Goal: Find specific page/section: Find specific page/section

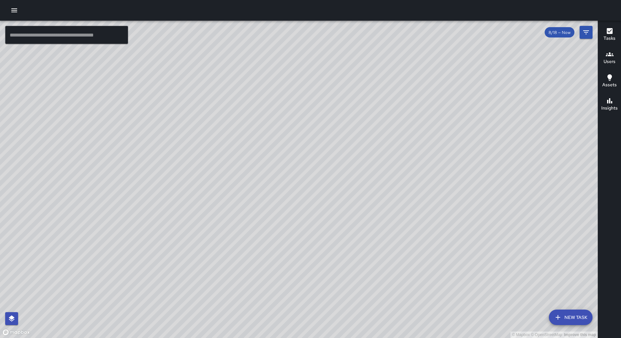
click at [9, 8] on button "button" at bounding box center [14, 10] width 13 height 13
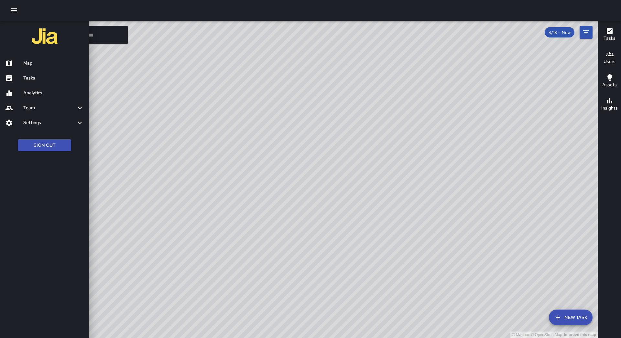
click at [30, 77] on h6 "Tasks" at bounding box center [53, 78] width 60 height 7
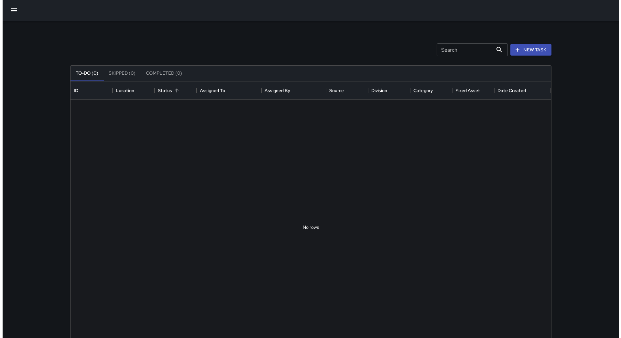
scroll to position [269, 475]
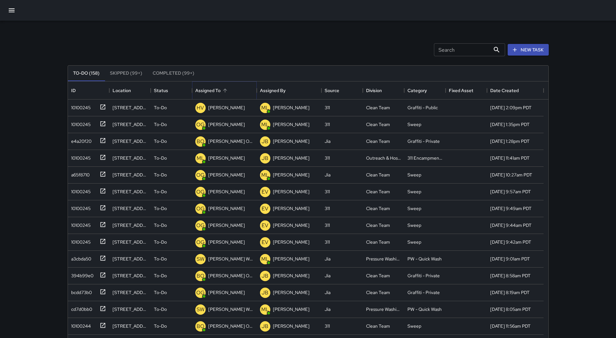
click at [227, 90] on icon "Sort" at bounding box center [225, 91] width 6 height 6
click at [13, 7] on icon "button" at bounding box center [12, 10] width 8 height 8
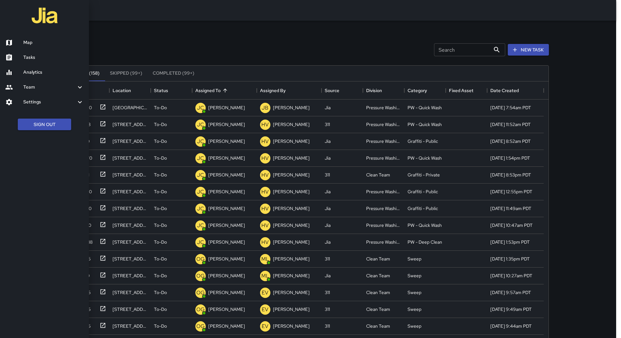
click at [33, 44] on h6 "Map" at bounding box center [53, 42] width 60 height 7
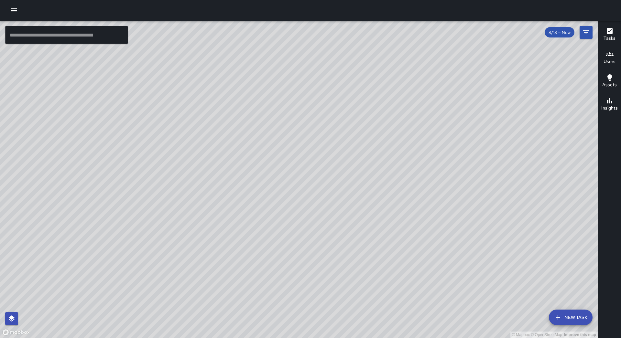
drag, startPoint x: 375, startPoint y: 43, endPoint x: 359, endPoint y: 118, distance: 76.2
click at [359, 118] on div "© Mapbox © OpenStreetMap Improve this map" at bounding box center [298, 179] width 597 height 317
drag, startPoint x: 295, startPoint y: 111, endPoint x: 309, endPoint y: 116, distance: 15.1
click at [309, 116] on div "© Mapbox © OpenStreetMap Improve this map" at bounding box center [298, 179] width 597 height 317
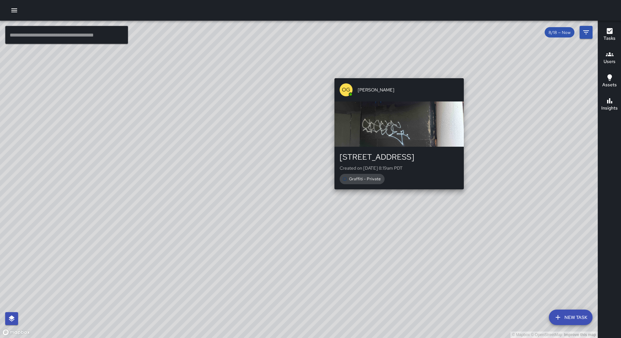
click at [396, 72] on div "© Mapbox © OpenStreetMap Improve this map OG [PERSON_NAME] [GEOGRAPHIC_DATA][PE…" at bounding box center [298, 179] width 597 height 317
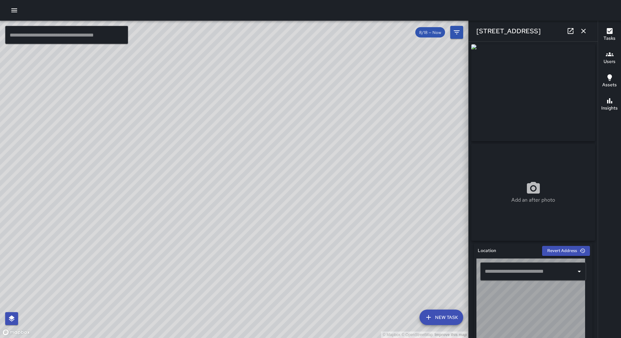
type input "**********"
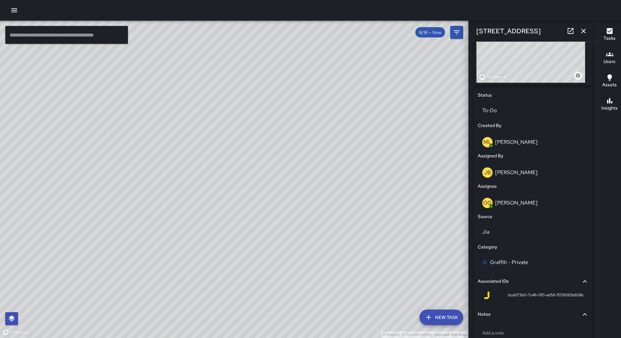
scroll to position [259, 0]
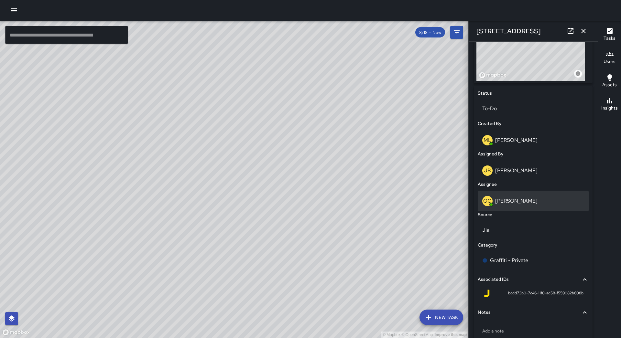
click at [539, 206] on div "OG [PERSON_NAME]" at bounding box center [533, 201] width 102 height 10
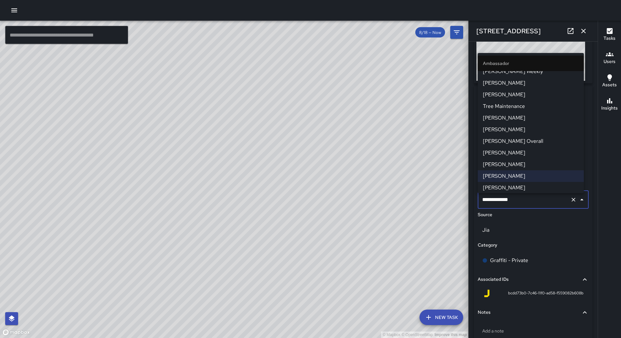
scroll to position [32, 0]
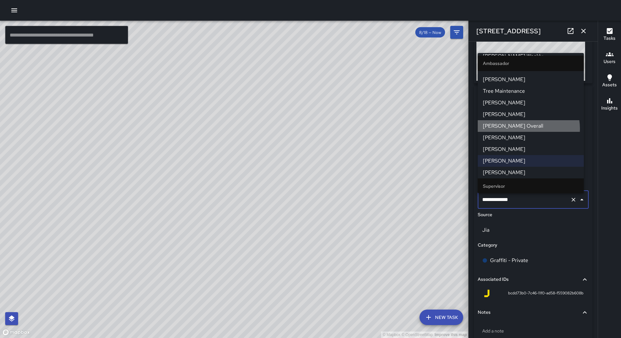
click at [527, 129] on span "[PERSON_NAME] Overall" at bounding box center [531, 126] width 96 height 8
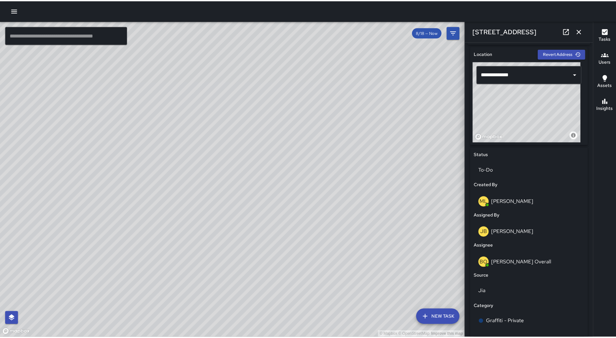
scroll to position [0, 0]
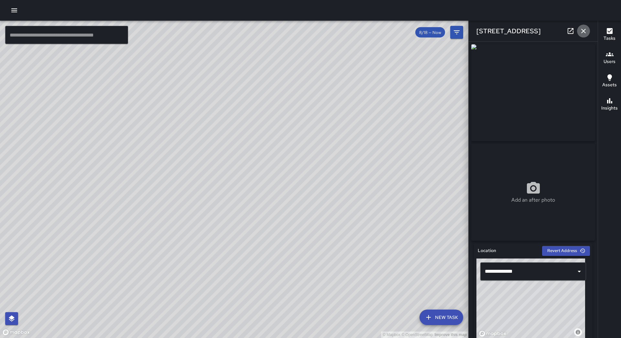
click at [585, 32] on icon "button" at bounding box center [583, 31] width 8 height 8
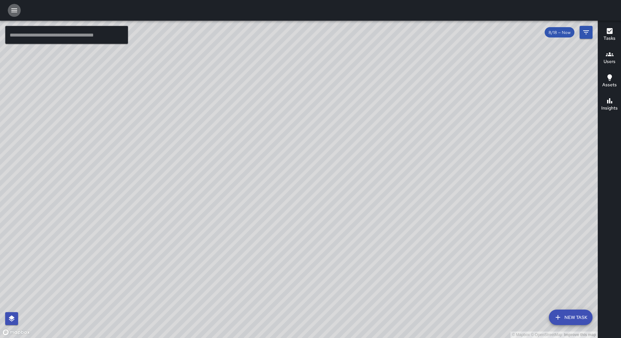
click at [9, 10] on button "button" at bounding box center [14, 10] width 13 height 13
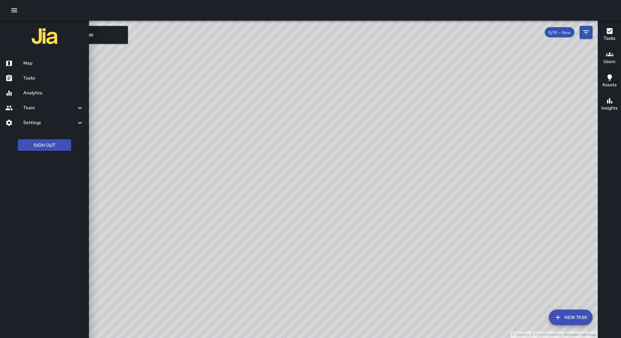
click at [53, 79] on h6 "Tasks" at bounding box center [53, 78] width 60 height 7
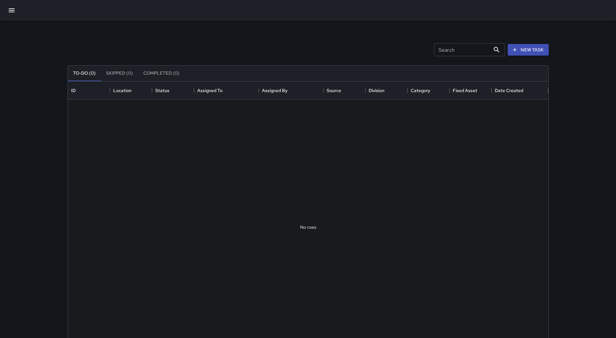
scroll to position [269, 475]
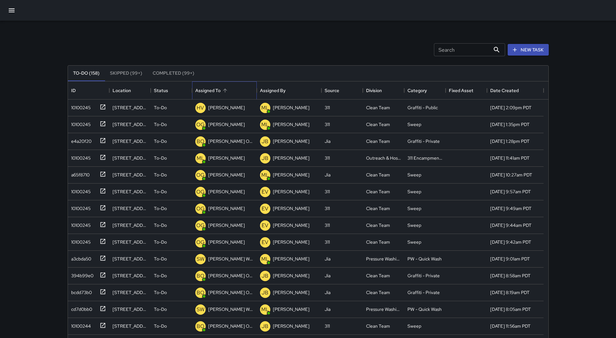
click at [224, 95] on div "Assigned To" at bounding box center [224, 90] width 58 height 18
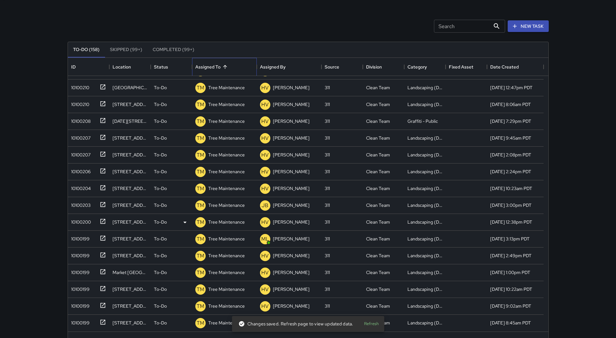
scroll to position [44, 0]
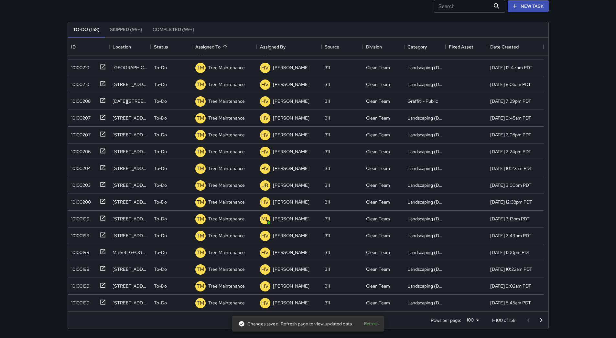
click at [539, 323] on icon "Go to next page" at bounding box center [541, 320] width 8 height 8
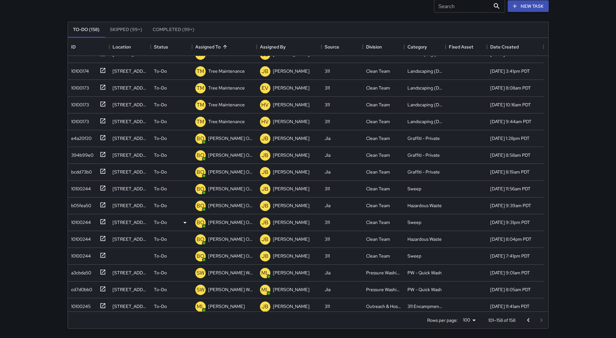
scroll to position [719, 0]
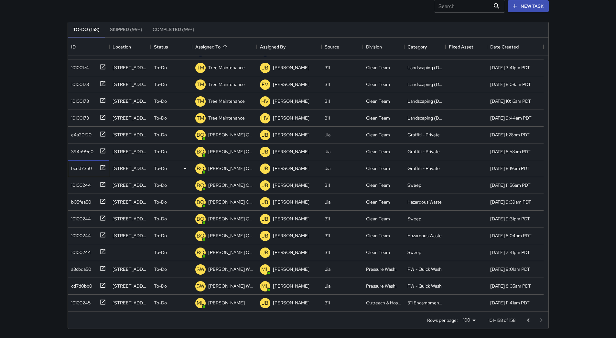
click at [96, 166] on div "bcdd73b0" at bounding box center [87, 167] width 37 height 11
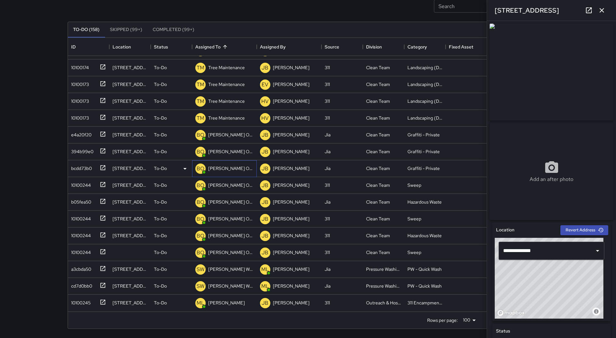
click at [219, 168] on p "[PERSON_NAME] Overall" at bounding box center [230, 168] width 45 height 6
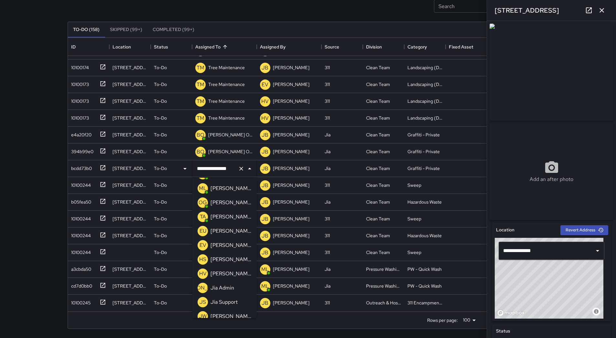
scroll to position [97, 0]
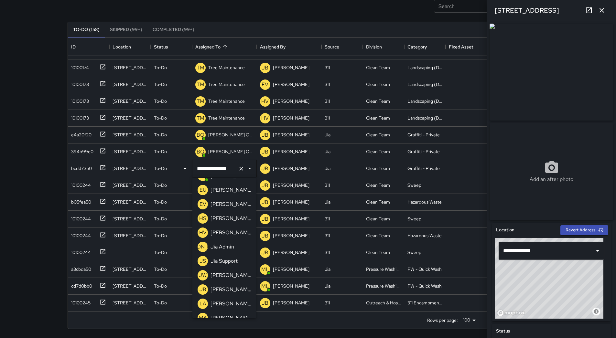
click at [232, 236] on p "[PERSON_NAME]" at bounding box center [230, 233] width 41 height 8
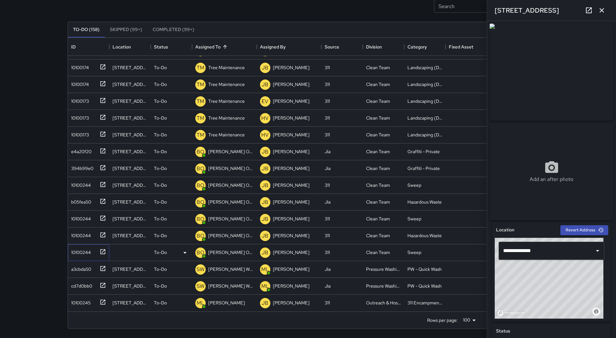
click at [94, 250] on div "10100244" at bounding box center [87, 251] width 37 height 11
click at [83, 154] on div "e4a20f20" at bounding box center [80, 150] width 23 height 9
click at [83, 163] on div "394b99e0" at bounding box center [81, 167] width 25 height 9
click at [219, 168] on p "[PERSON_NAME] Overall" at bounding box center [230, 168] width 45 height 6
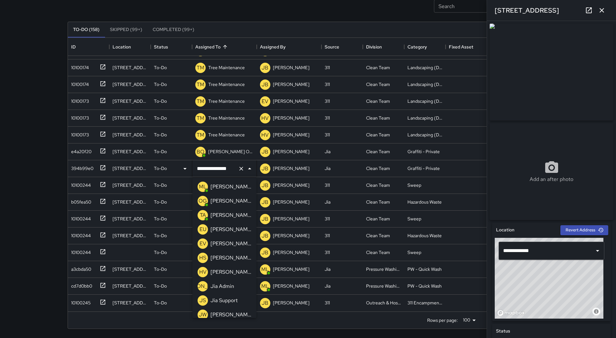
scroll to position [65, 0]
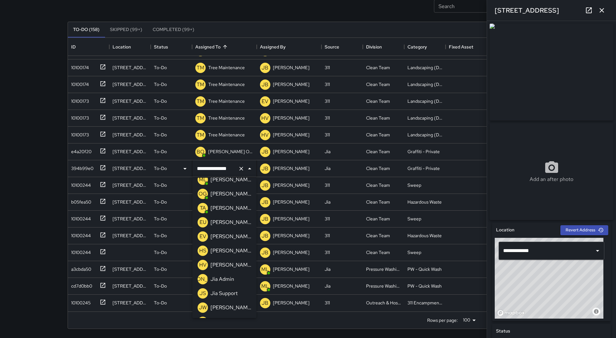
click at [234, 259] on div "HV [PERSON_NAME]" at bounding box center [224, 265] width 56 height 13
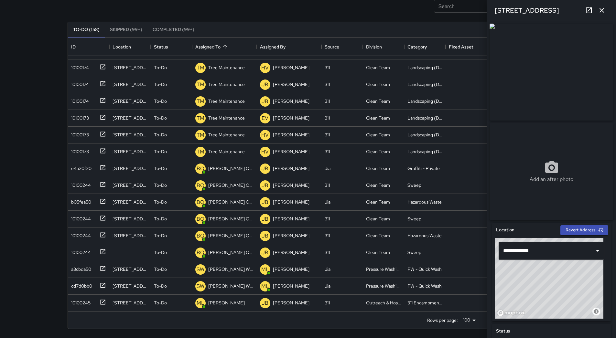
click at [603, 8] on icon "button" at bounding box center [602, 10] width 8 height 8
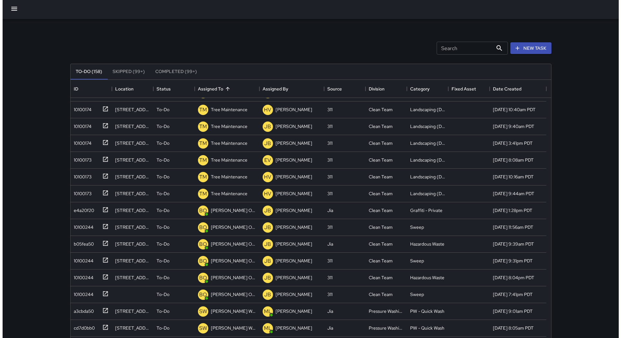
scroll to position [0, 0]
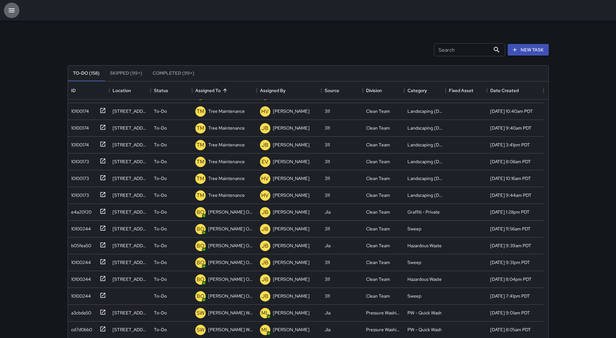
click at [15, 8] on icon "button" at bounding box center [12, 10] width 8 height 8
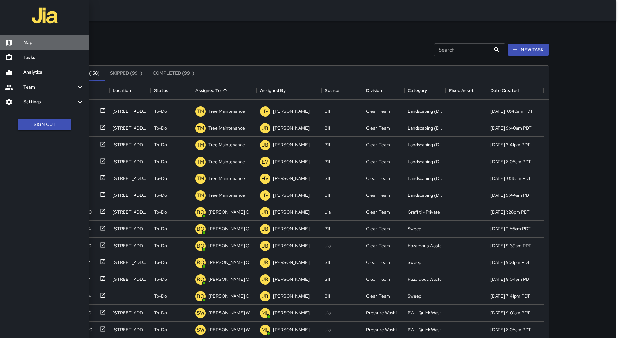
click at [33, 46] on h6 "Map" at bounding box center [53, 42] width 60 height 7
